Goal: Information Seeking & Learning: Learn about a topic

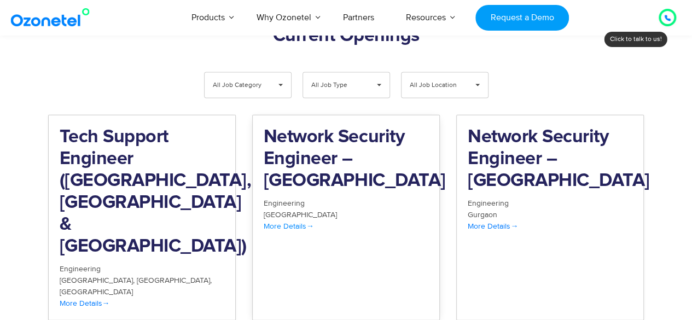
click at [309, 135] on h2 "Network Security Engineer – [GEOGRAPHIC_DATA]" at bounding box center [346, 159] width 165 height 66
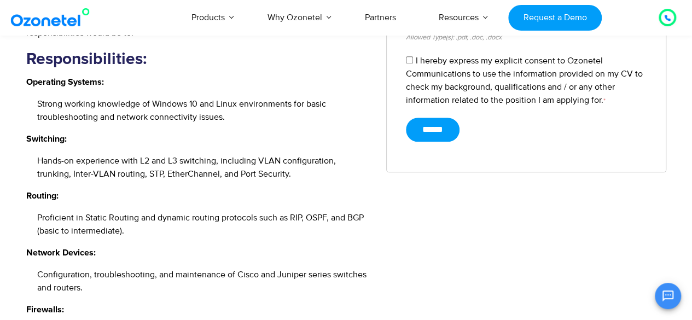
scroll to position [545, 0]
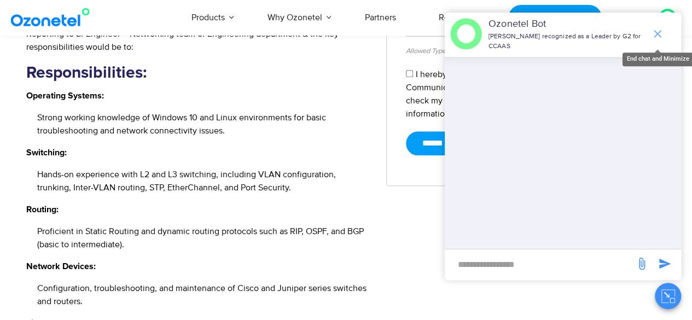
click at [663, 34] on icon "end chat or minimize" at bounding box center [657, 33] width 13 height 13
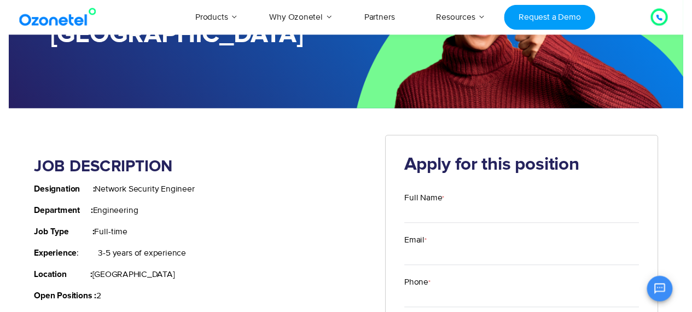
scroll to position [0, 0]
